Goal: Information Seeking & Learning: Learn about a topic

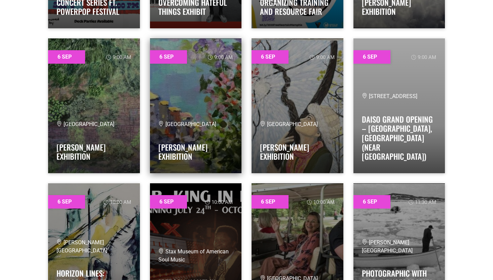
scroll to position [377, 0]
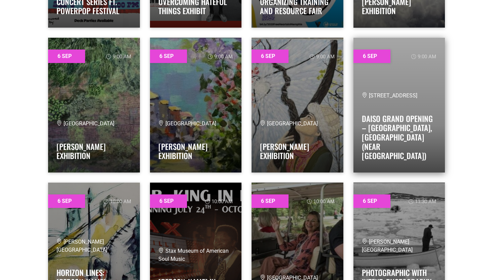
click at [403, 99] on span "2031 Exeter Road, Germantown, TN 38138" at bounding box center [390, 95] width 56 height 6
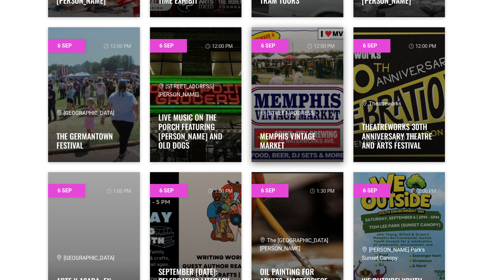
scroll to position [677, 0]
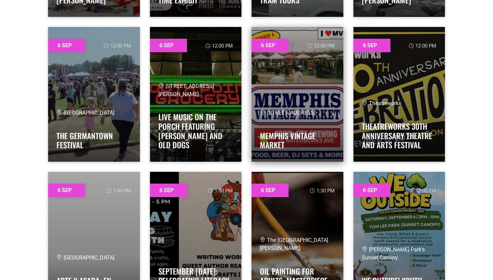
click at [286, 99] on link at bounding box center [298, 94] width 92 height 135
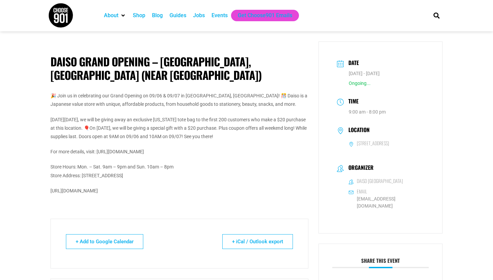
scroll to position [1, 0]
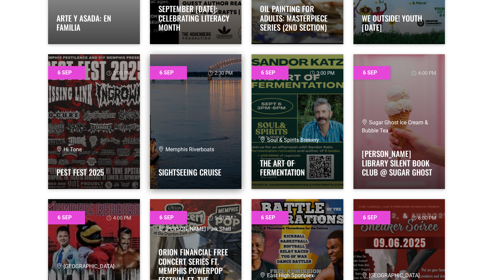
scroll to position [939, 0]
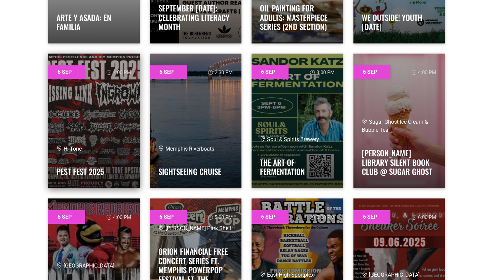
click at [102, 112] on link at bounding box center [94, 120] width 92 height 135
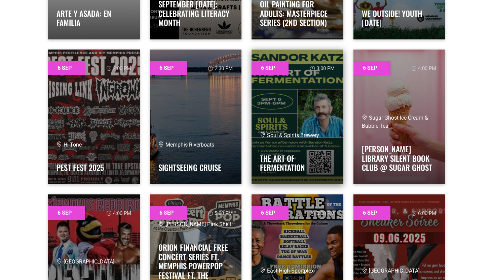
scroll to position [946, 0]
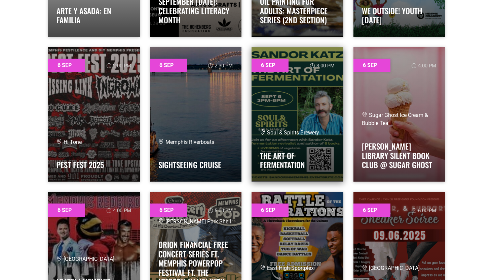
click at [297, 104] on link at bounding box center [298, 114] width 92 height 135
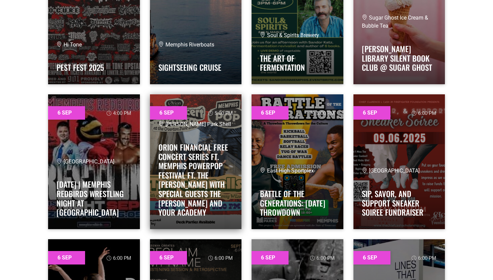
scroll to position [1048, 0]
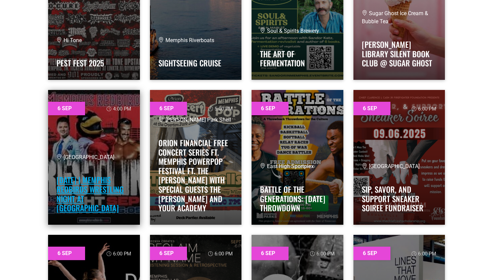
click at [80, 195] on link "SEPT. 6 | Memphis Redbirds Wrestling Night at AutoZone Park" at bounding box center [90, 193] width 67 height 39
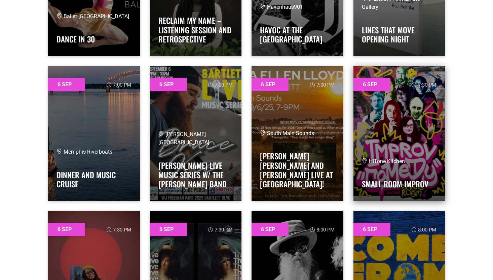
scroll to position [1368, 0]
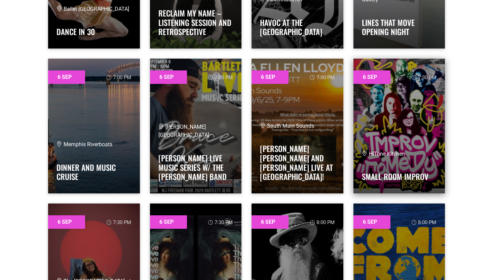
click at [389, 135] on link at bounding box center [400, 126] width 92 height 135
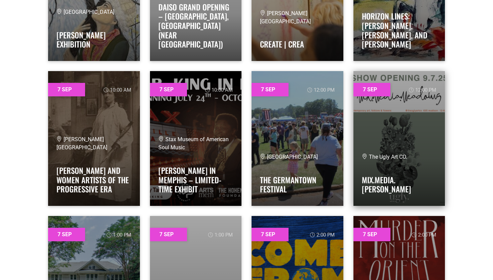
scroll to position [2080, 0]
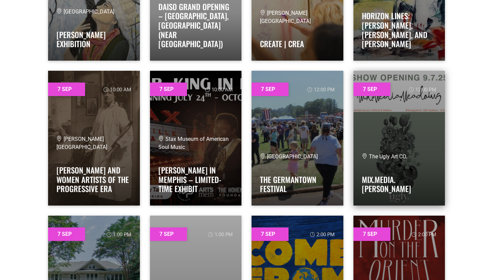
click at [412, 144] on link at bounding box center [400, 138] width 92 height 135
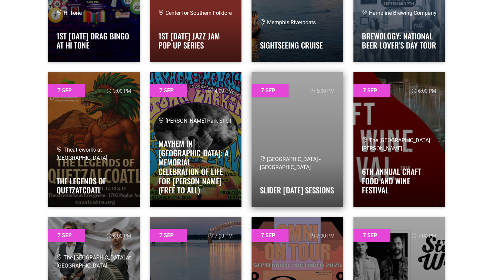
scroll to position [2514, 0]
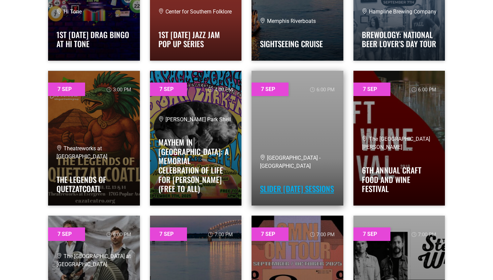
click at [288, 183] on link "Slider Sunday Sessions" at bounding box center [297, 188] width 74 height 11
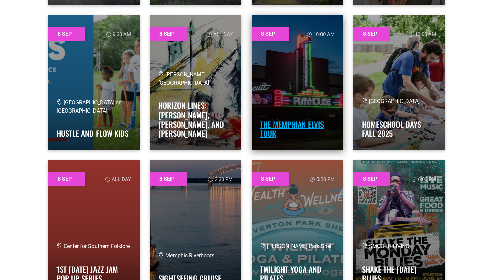
scroll to position [3009, 0]
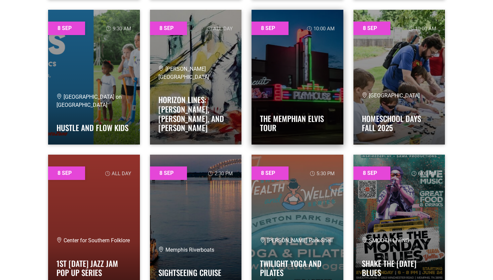
click at [307, 93] on link at bounding box center [298, 77] width 92 height 135
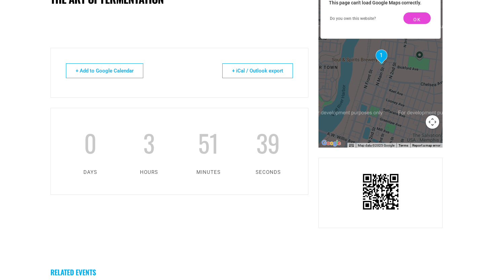
scroll to position [406, 0]
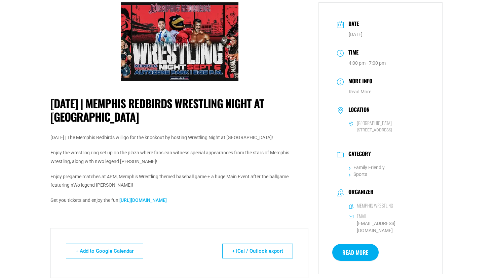
scroll to position [40, 0]
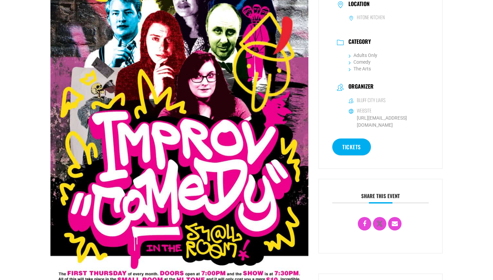
scroll to position [124, 0]
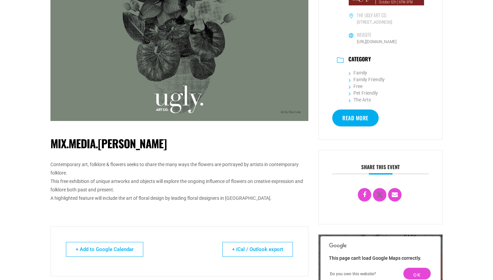
scroll to position [258, 0]
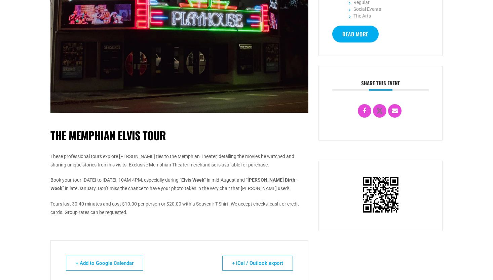
scroll to position [250, 0]
